Goal: Information Seeking & Learning: Learn about a topic

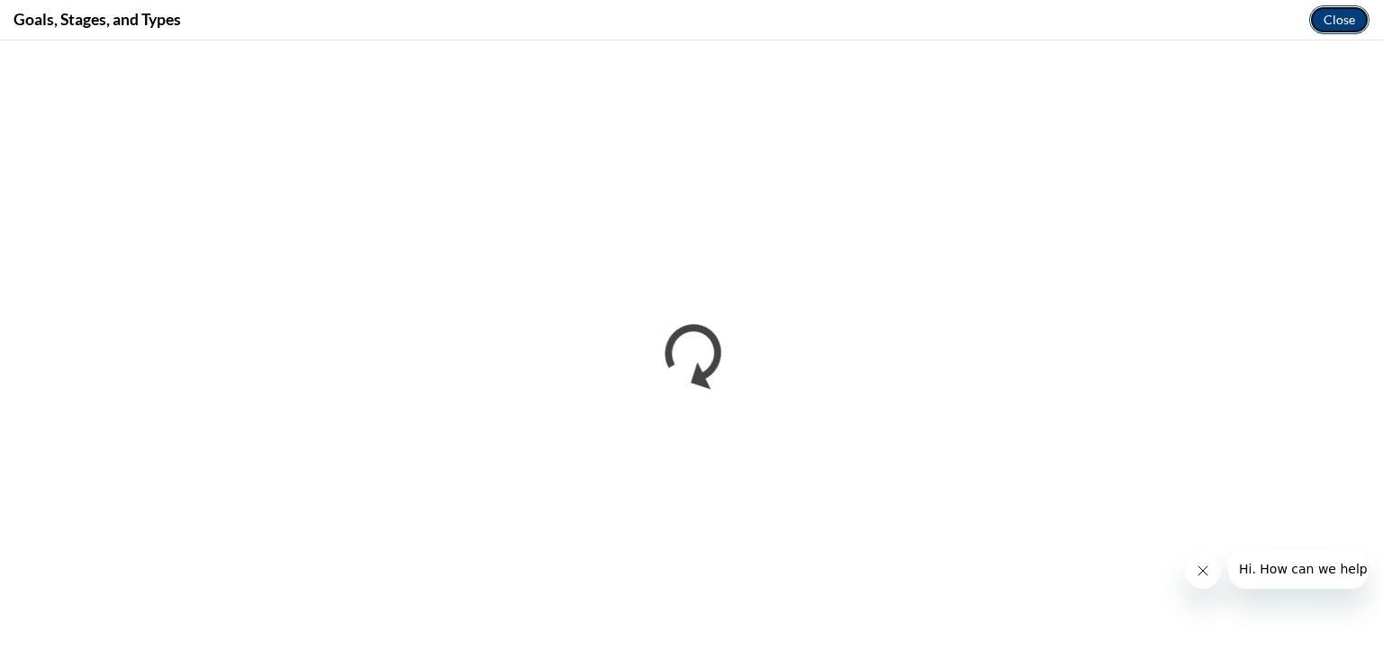
click at [1335, 12] on button "Close" at bounding box center [1340, 19] width 60 height 29
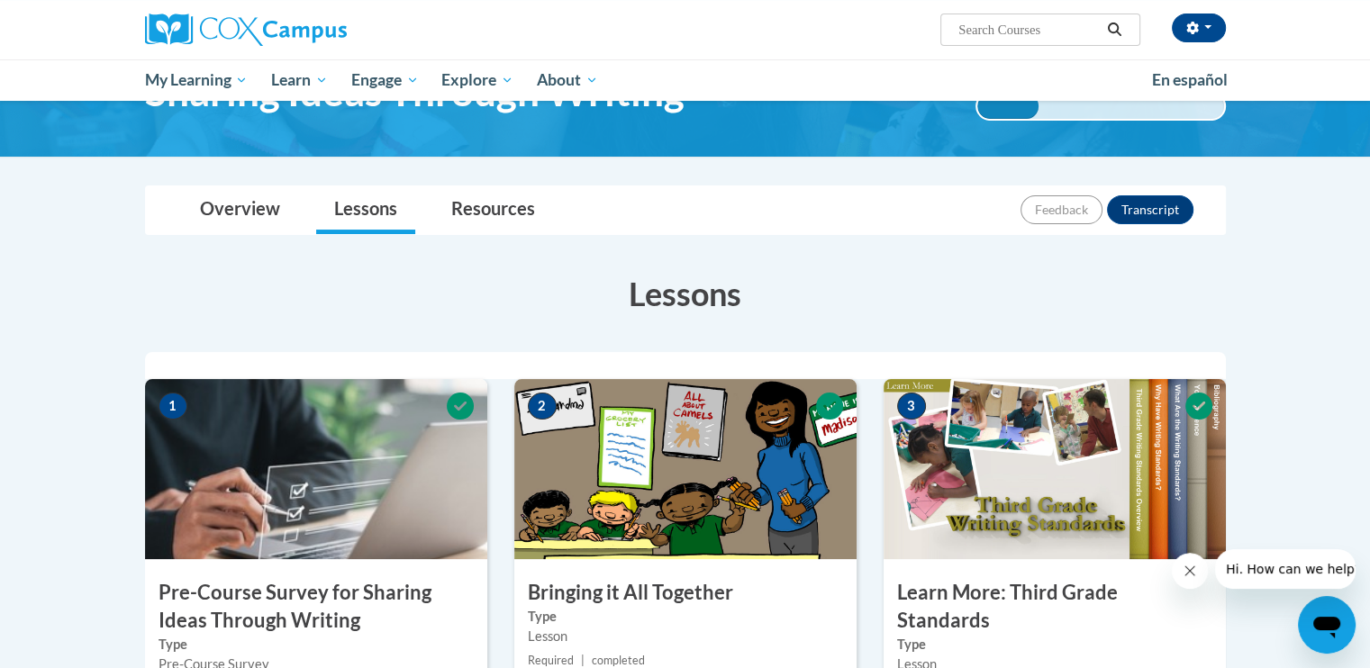
scroll to position [90, 0]
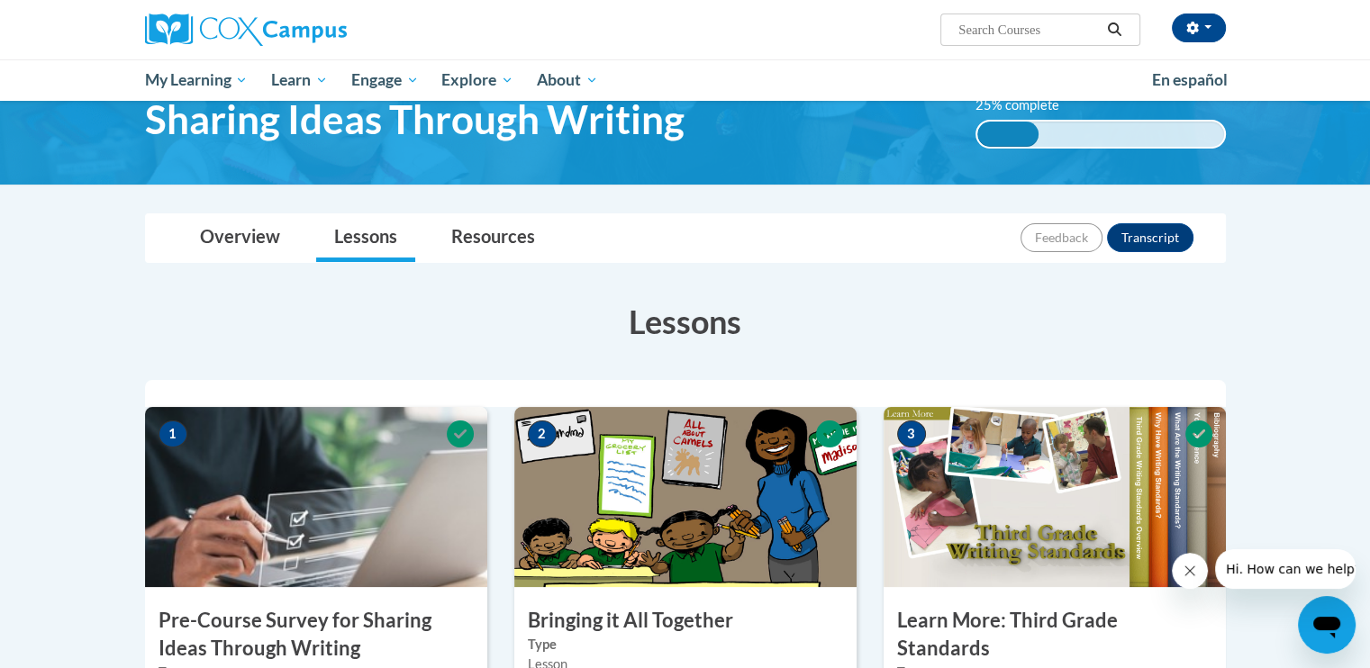
click at [1058, 28] on input "Search..." at bounding box center [1028, 30] width 144 height 22
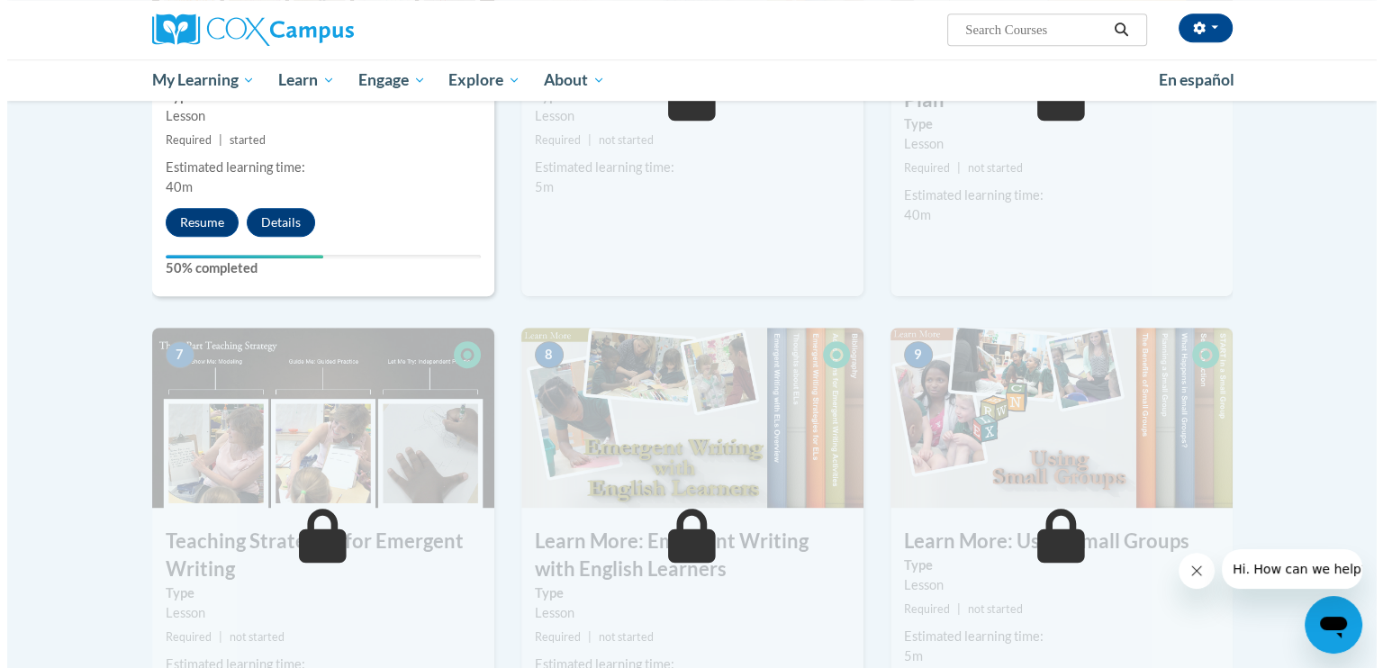
scroll to position [1132, 0]
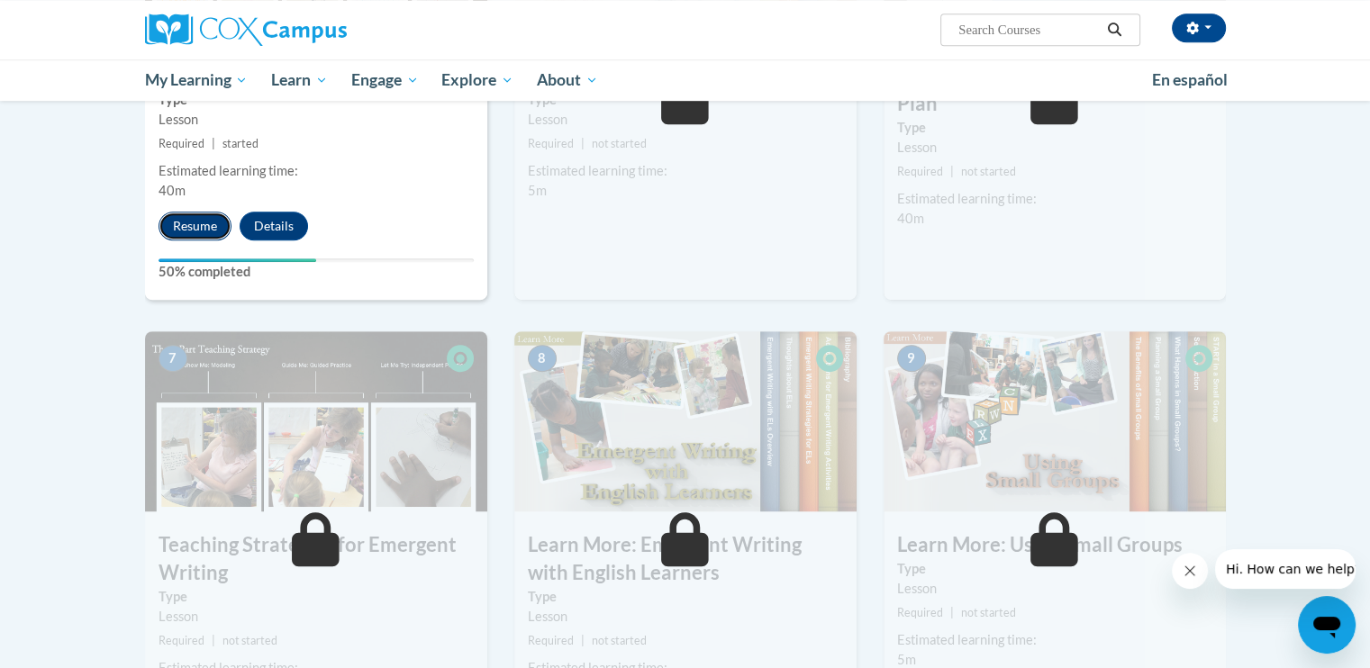
click at [203, 212] on button "Resume" at bounding box center [195, 226] width 73 height 29
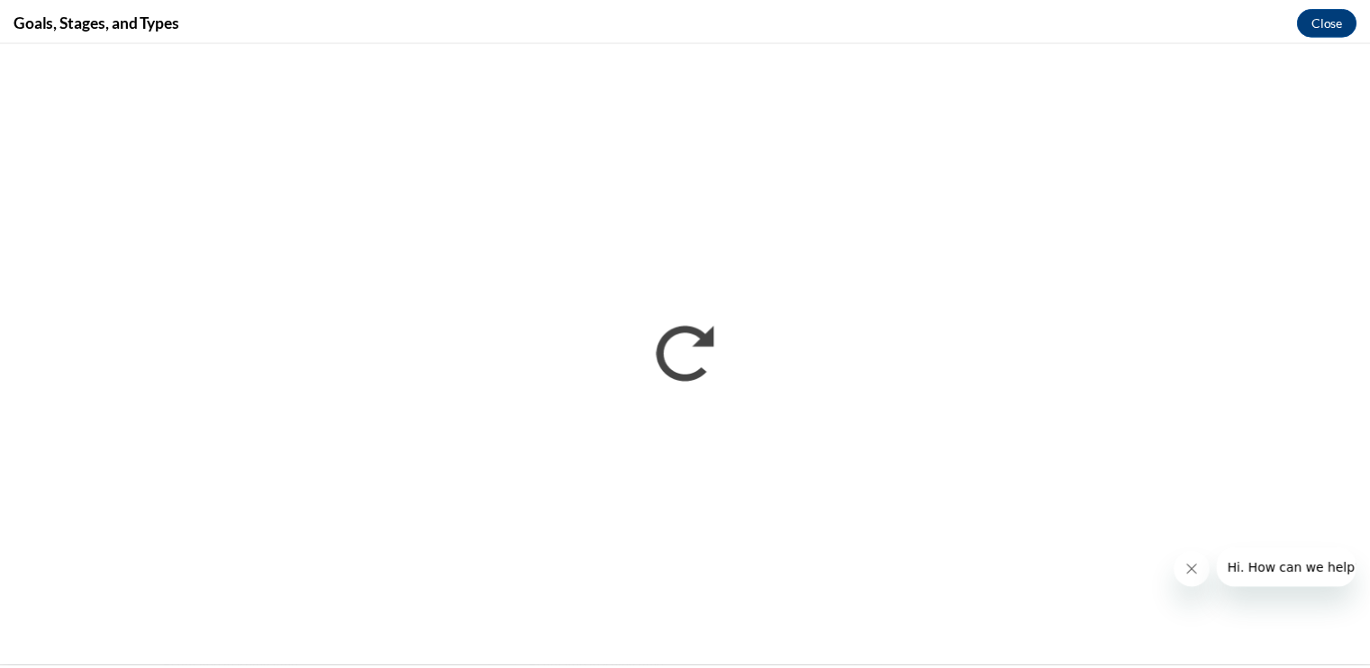
scroll to position [0, 0]
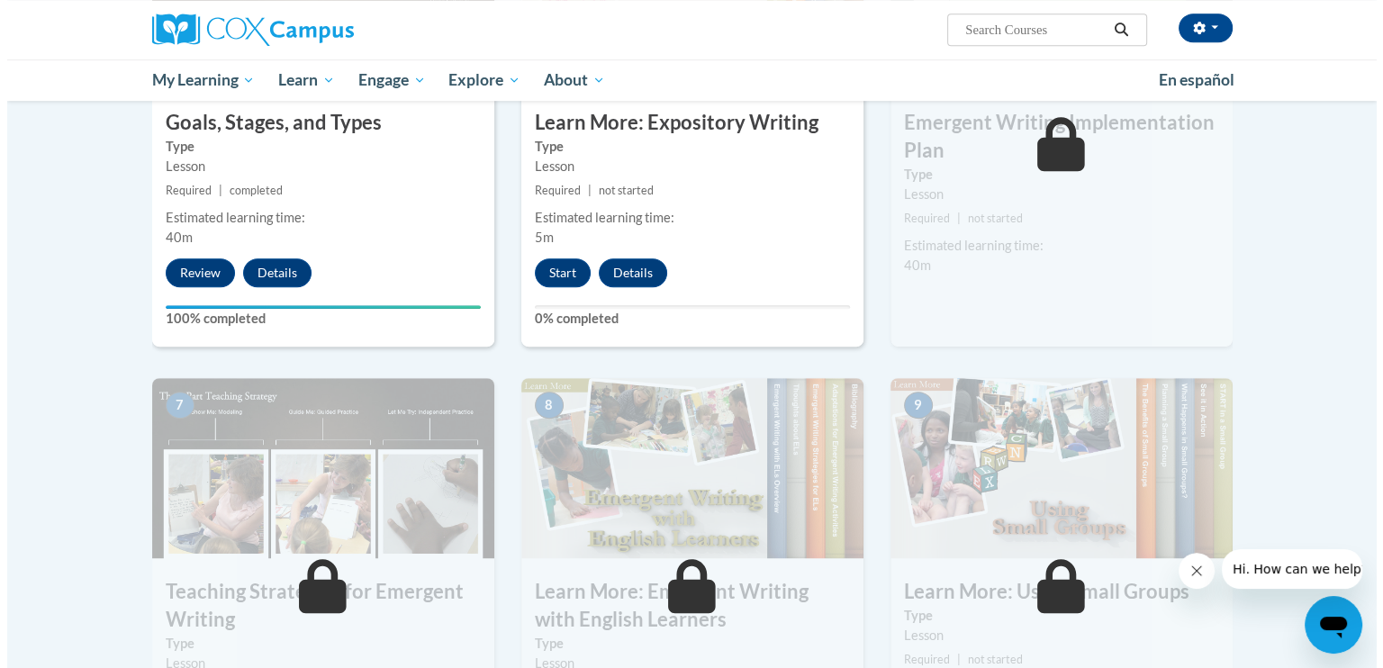
scroll to position [1076, 0]
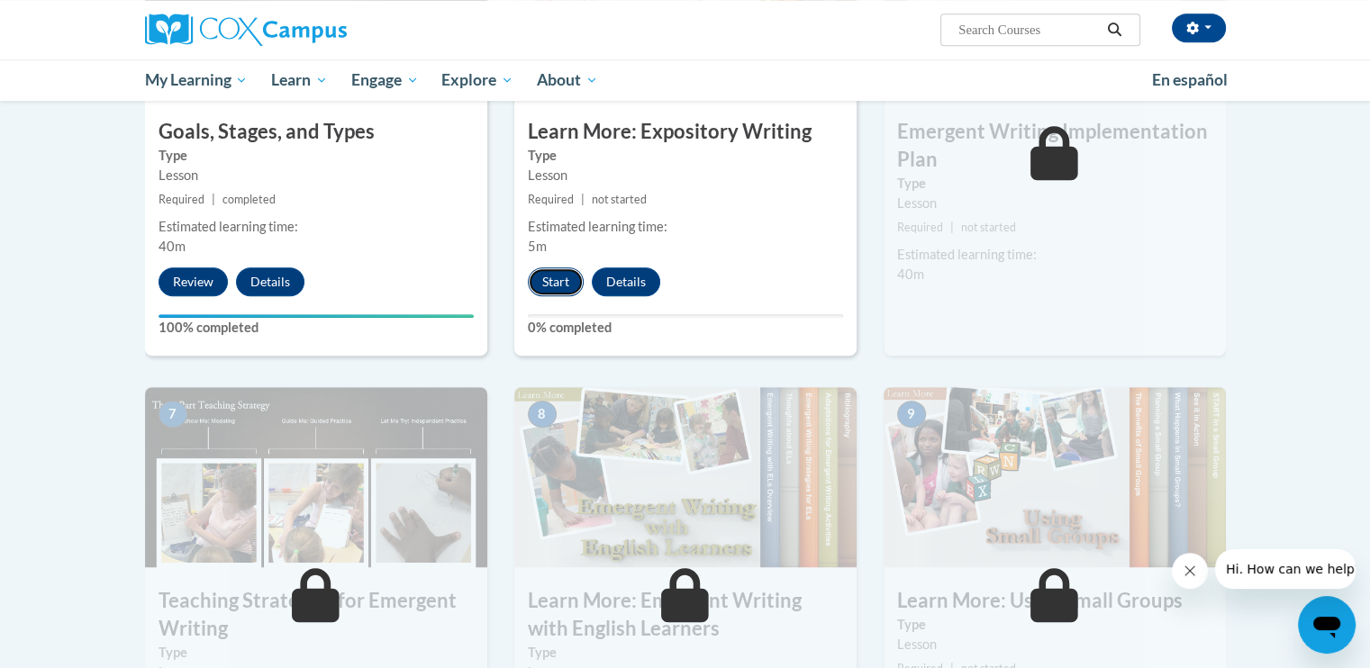
click at [554, 267] on button "Start" at bounding box center [556, 281] width 56 height 29
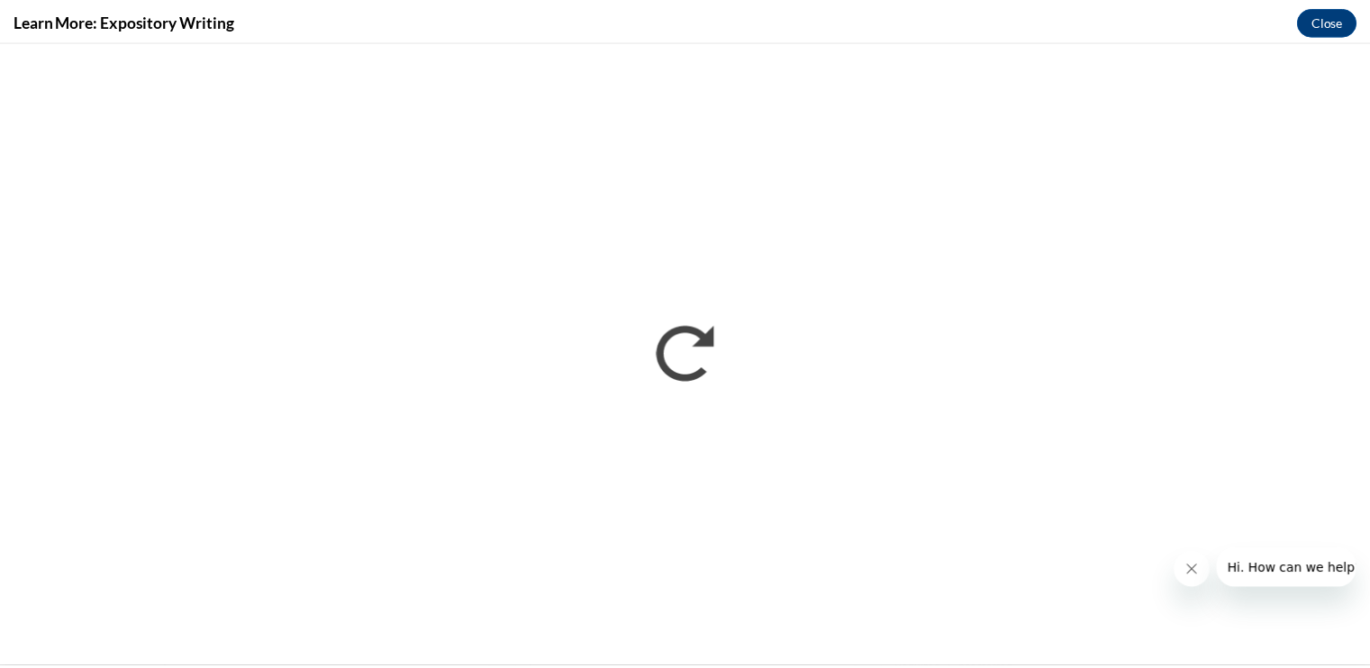
scroll to position [0, 0]
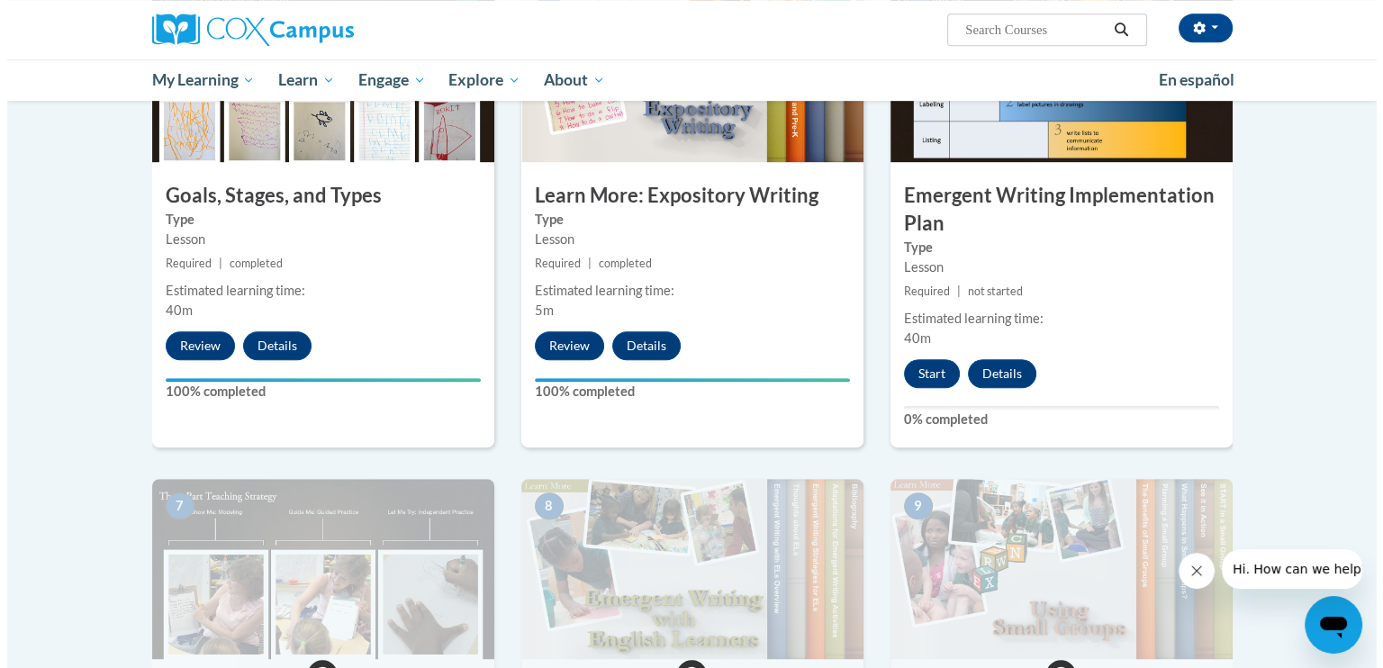
scroll to position [1012, 0]
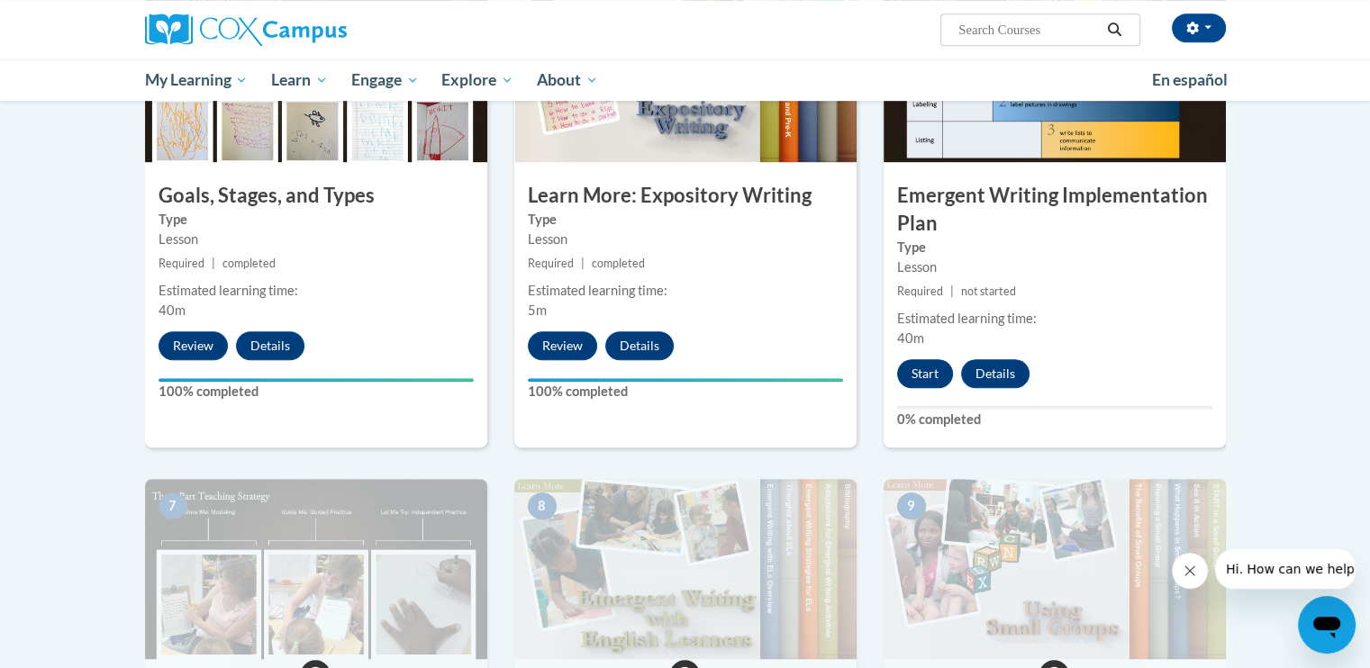
click at [916, 359] on button "Start" at bounding box center [925, 373] width 56 height 29
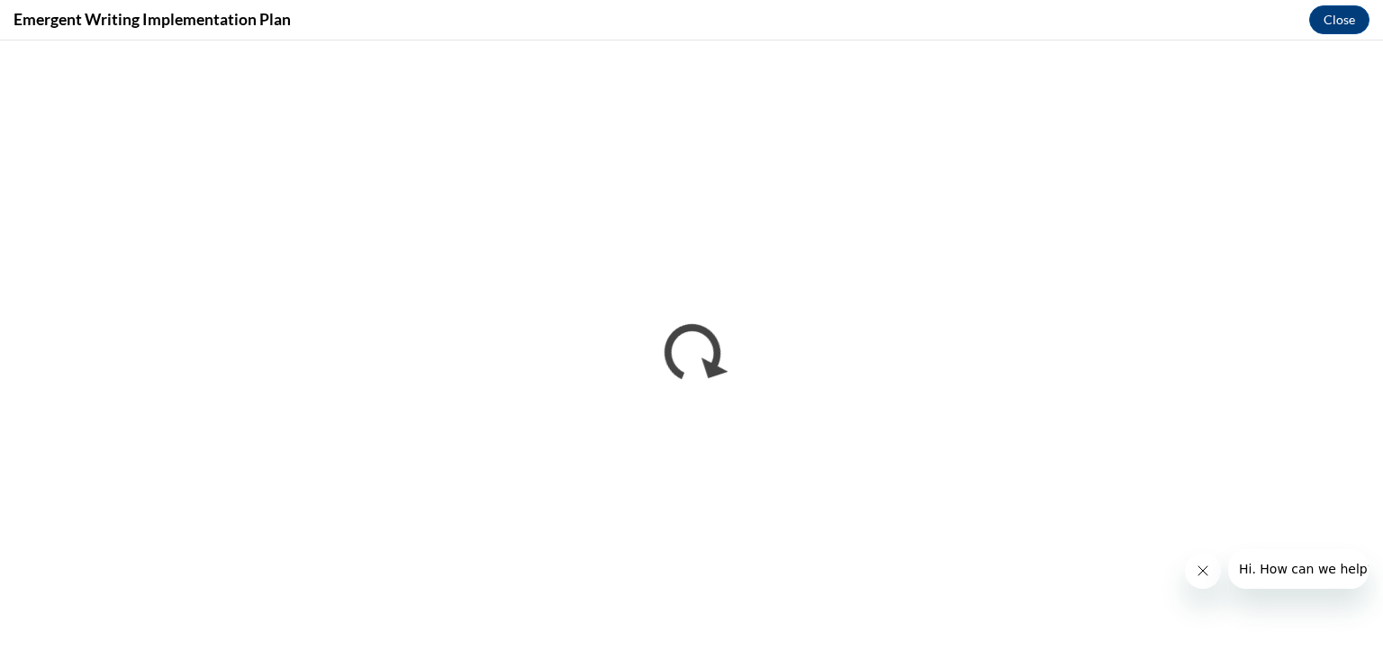
scroll to position [0, 0]
